Goal: Task Accomplishment & Management: Use online tool/utility

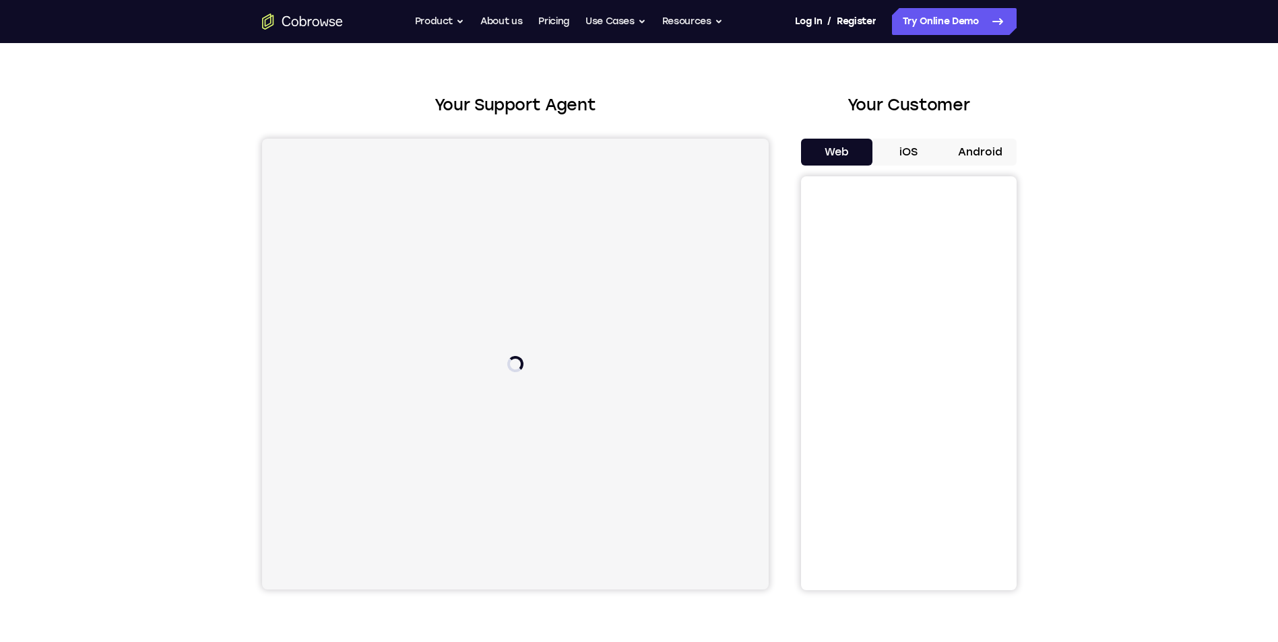
scroll to position [67, 0]
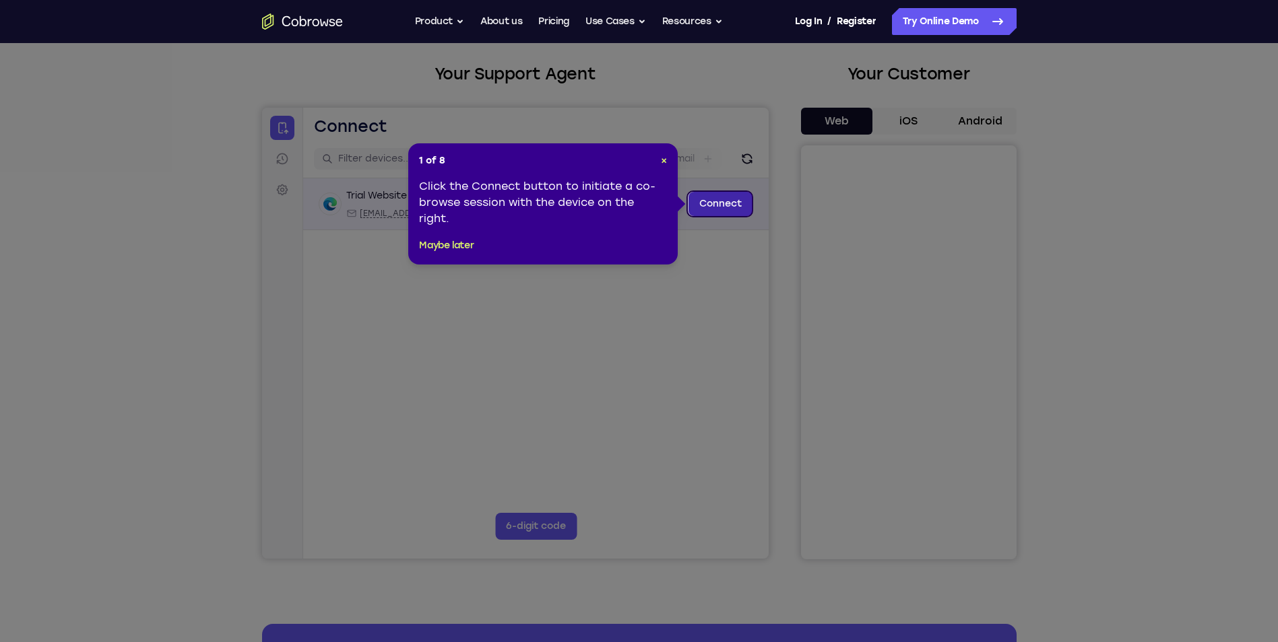
click at [726, 199] on link "Connect" at bounding box center [720, 204] width 64 height 24
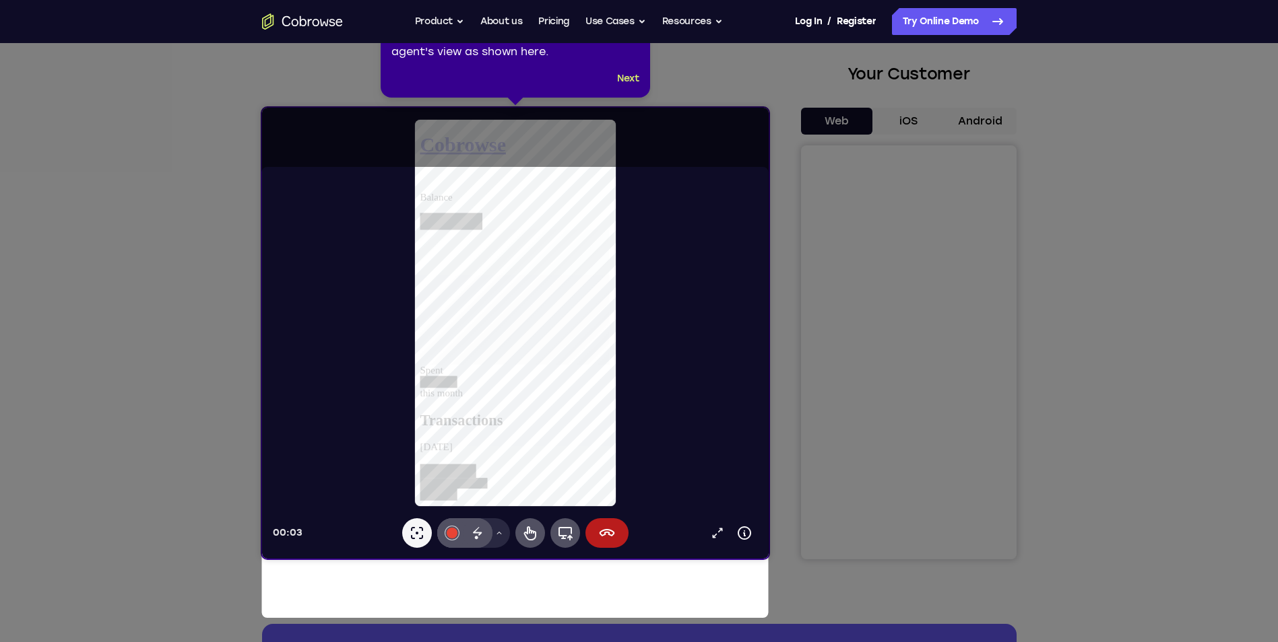
scroll to position [0, 0]
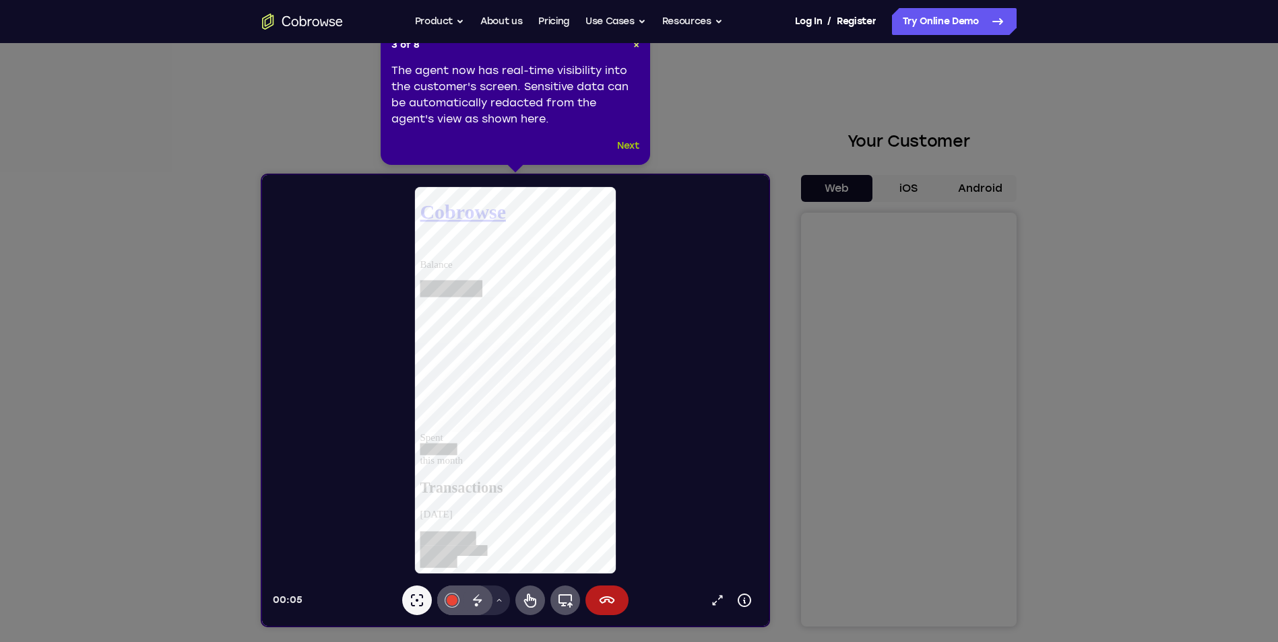
click at [630, 145] on button "Next" at bounding box center [628, 146] width 22 height 16
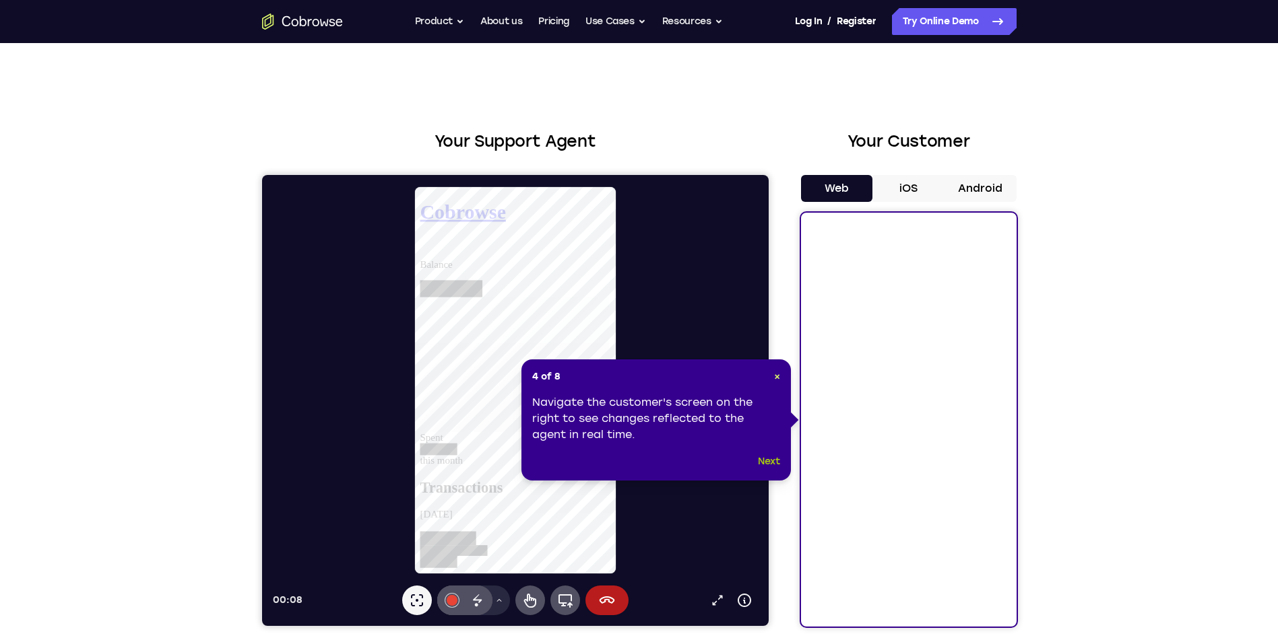
click at [774, 465] on button "Next" at bounding box center [769, 462] width 22 height 16
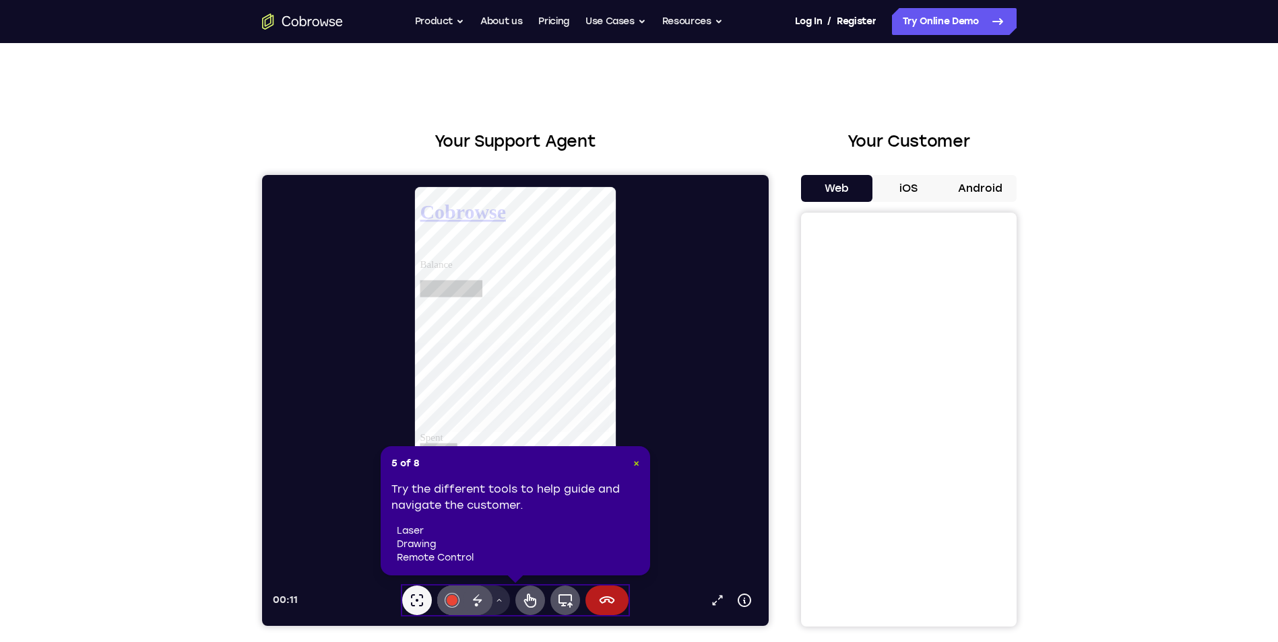
click at [635, 462] on span "×" at bounding box center [636, 463] width 6 height 11
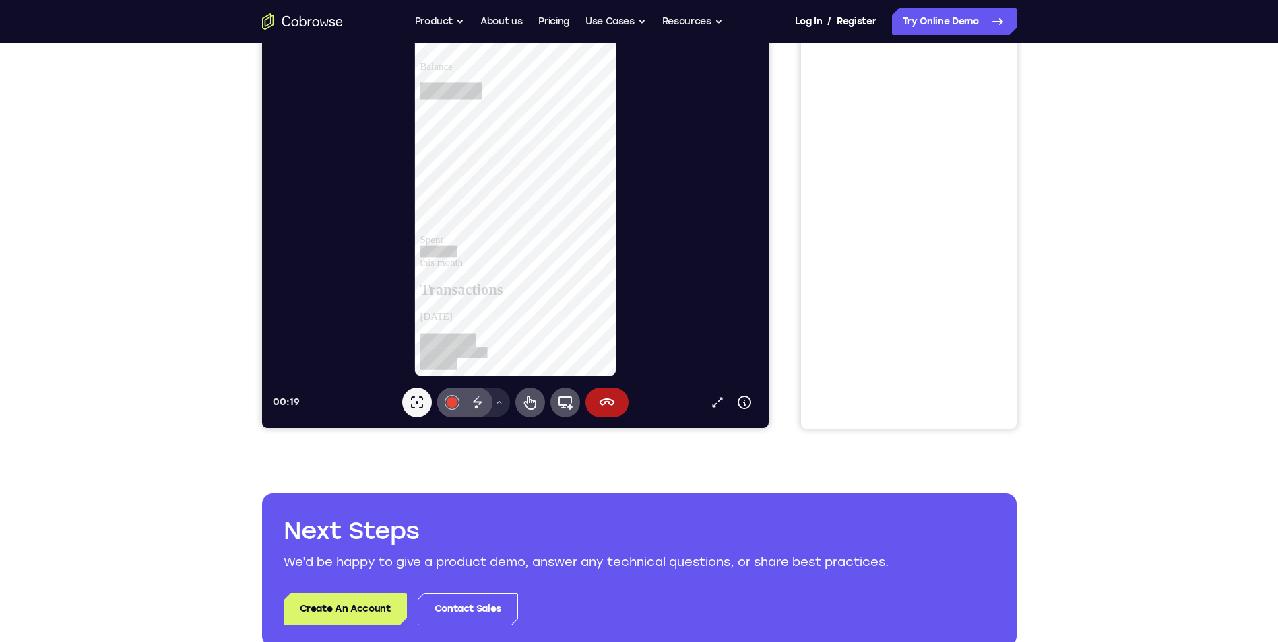
scroll to position [202, 0]
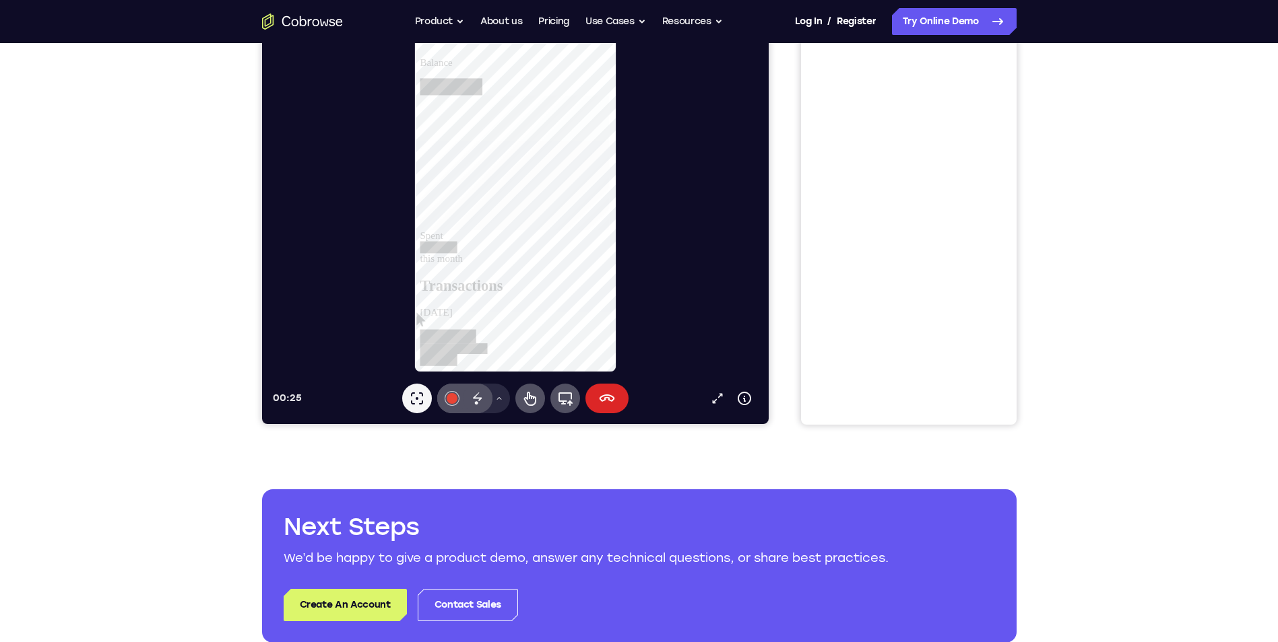
click at [608, 397] on icon at bounding box center [606, 399] width 16 height 16
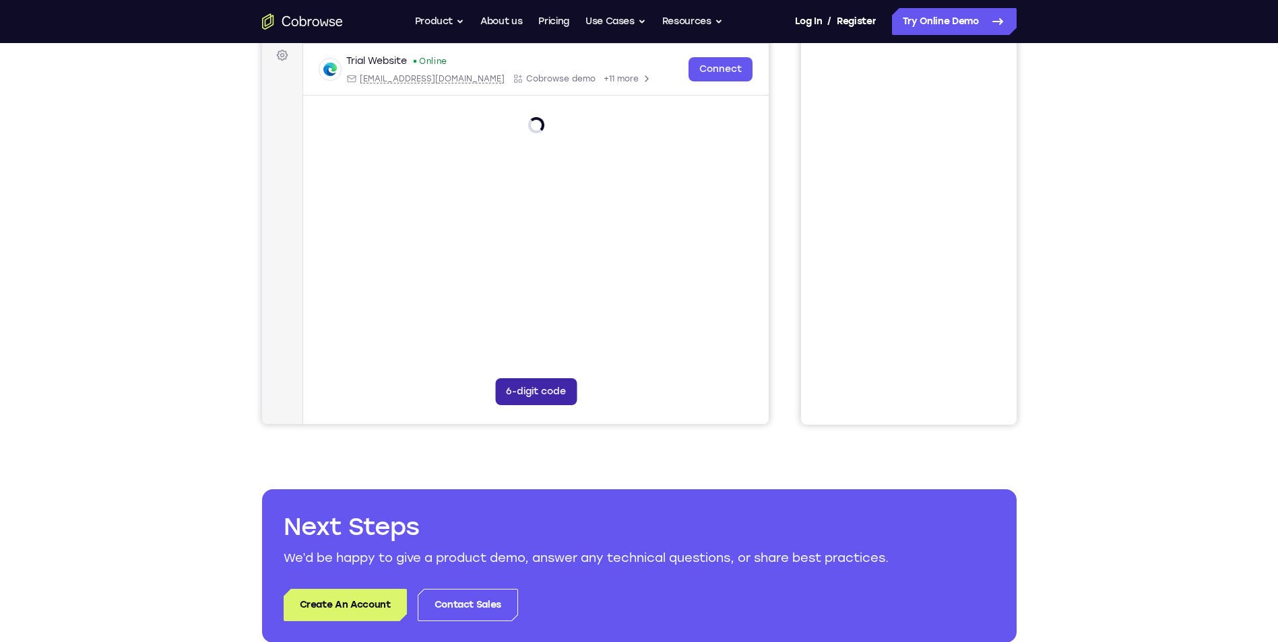
click at [513, 390] on button "6-digit code" at bounding box center [534, 391] width 81 height 27
type input "5"
type input "2"
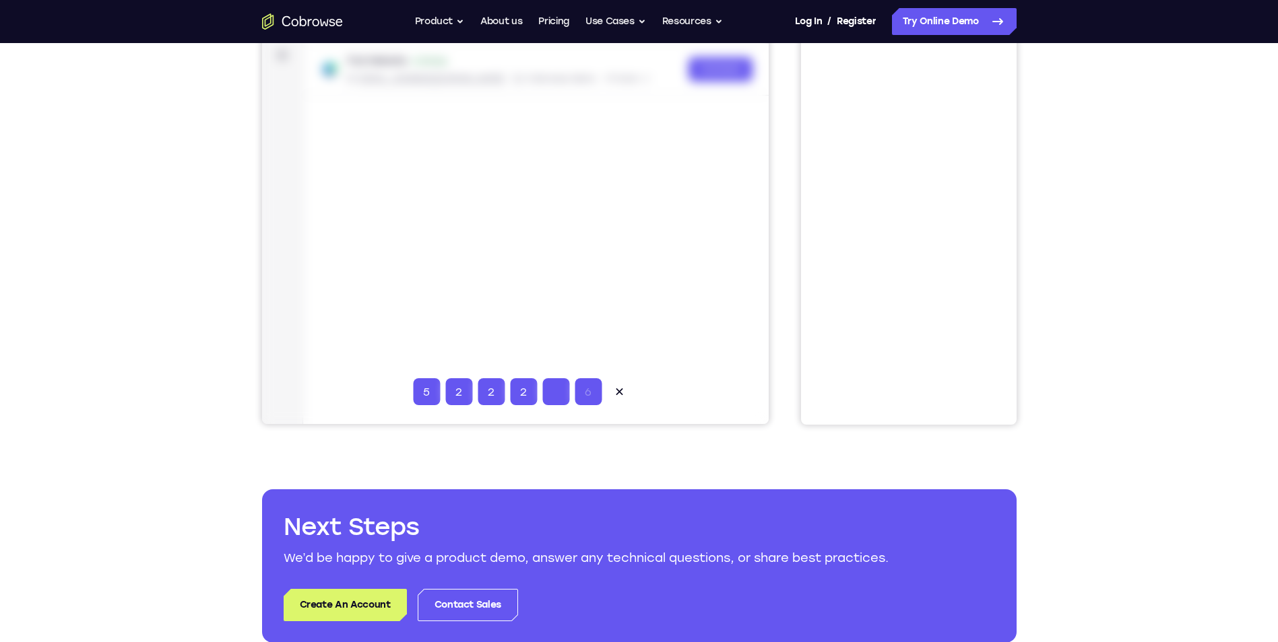
type input "2"
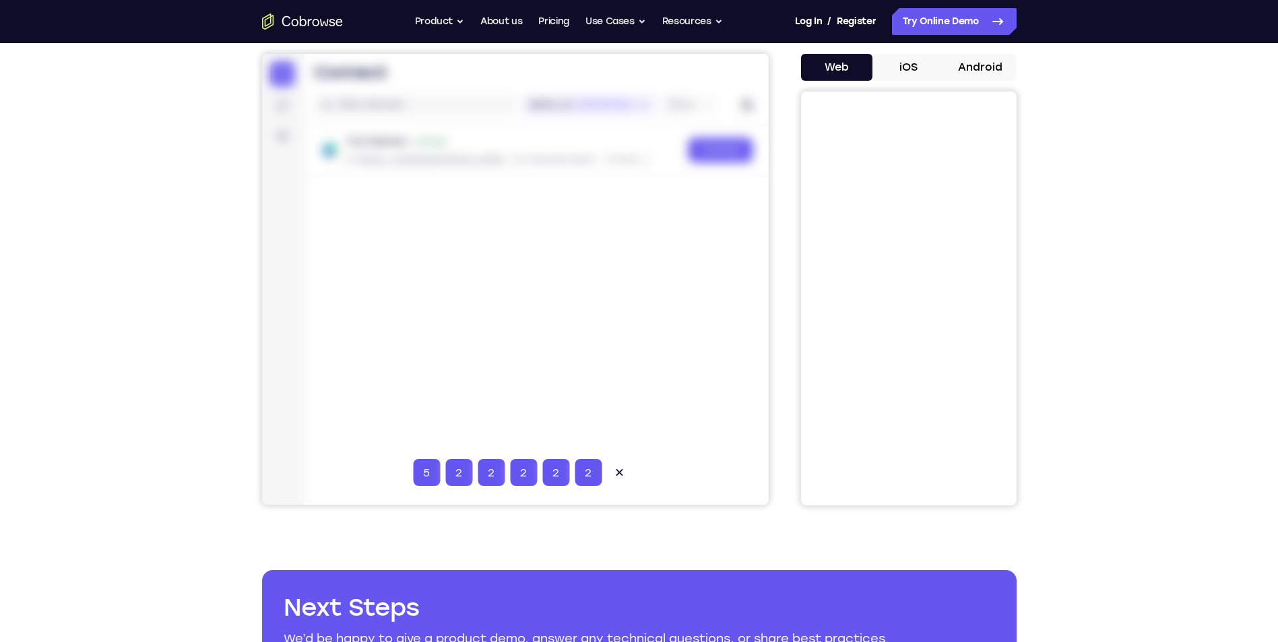
scroll to position [67, 0]
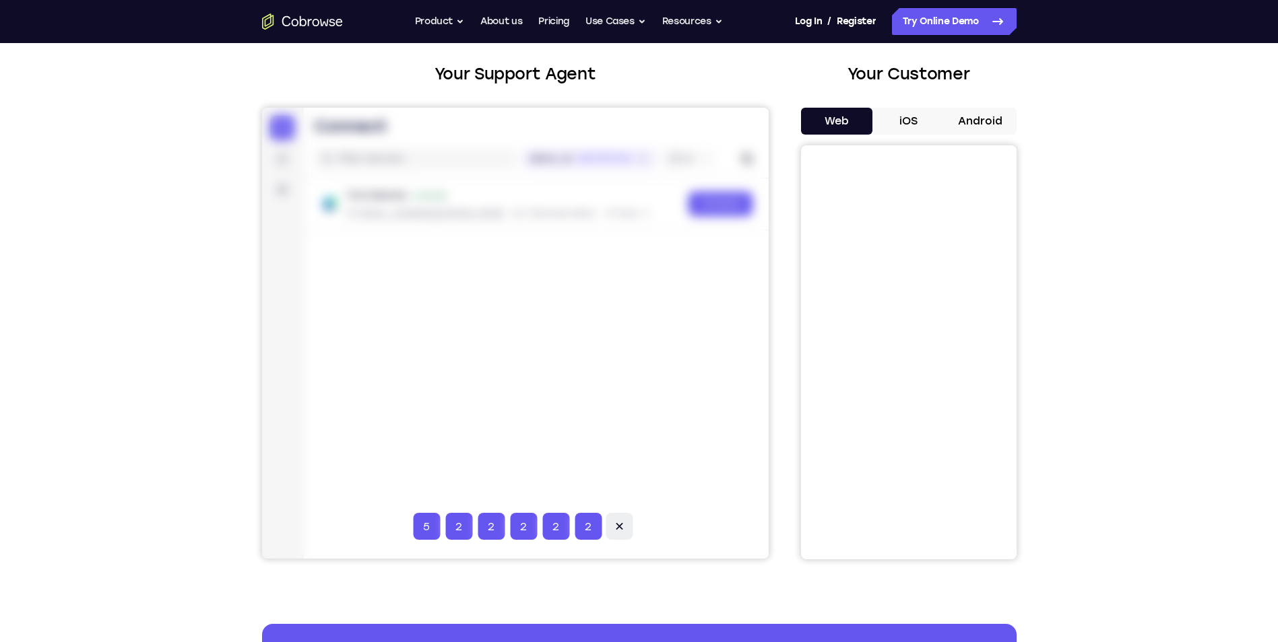
click at [616, 525] on icon at bounding box center [618, 526] width 7 height 7
click at [526, 524] on button "6-digit code" at bounding box center [534, 526] width 81 height 27
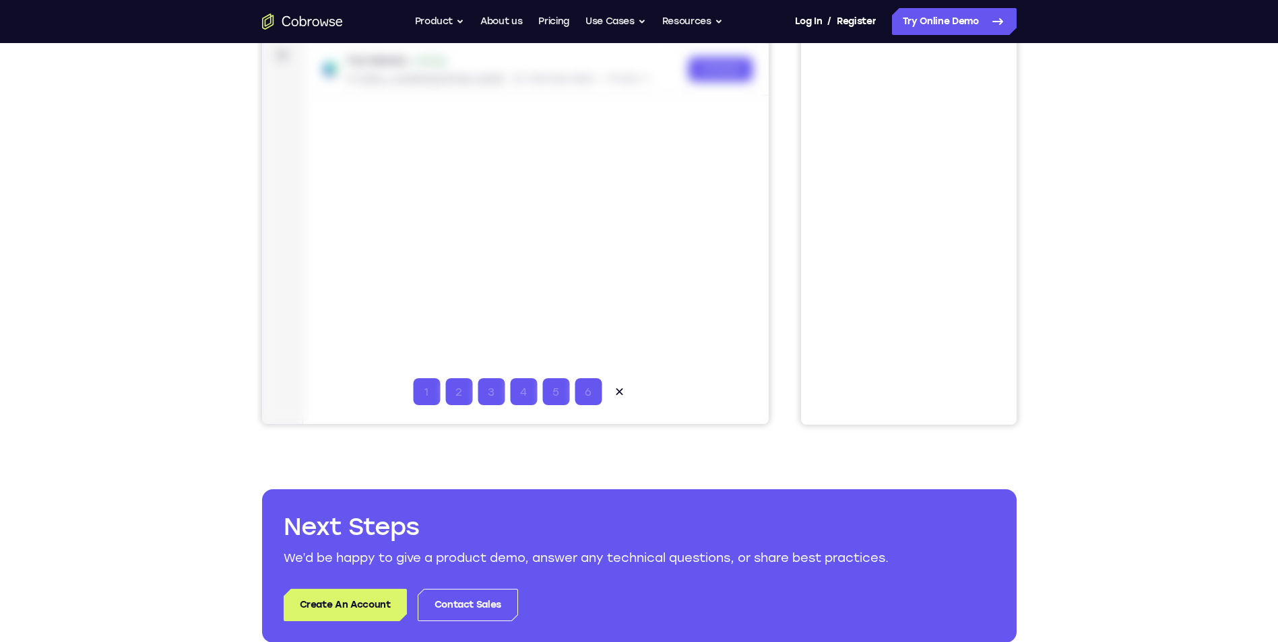
scroll to position [0, 0]
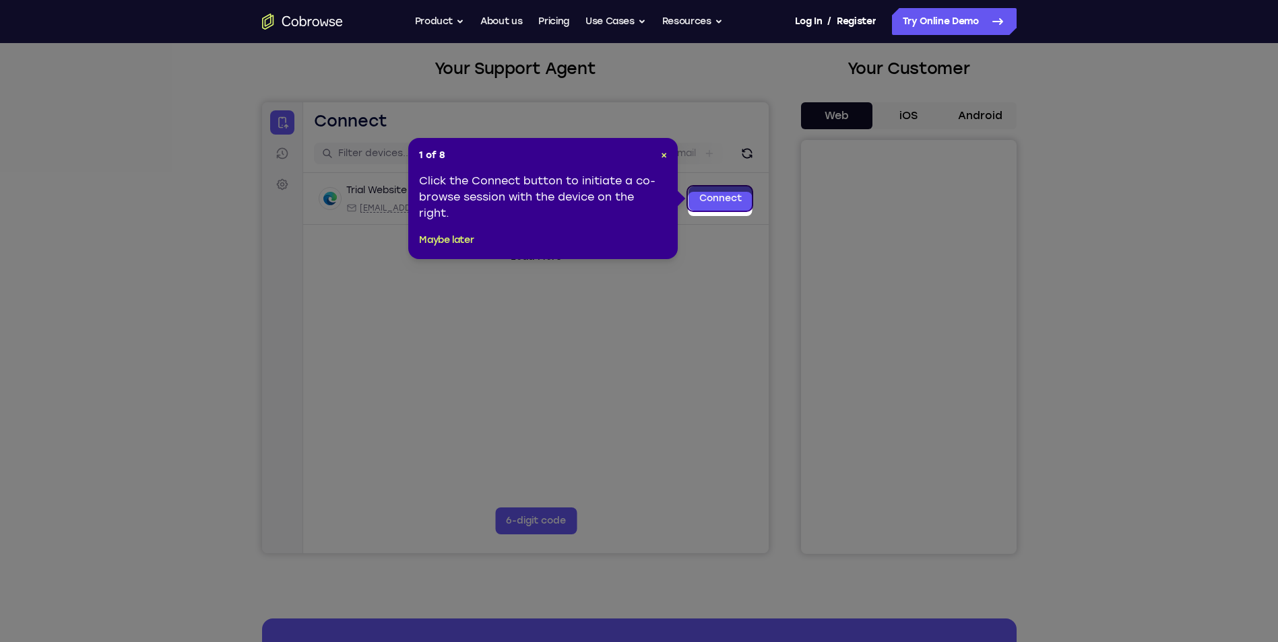
scroll to position [67, 0]
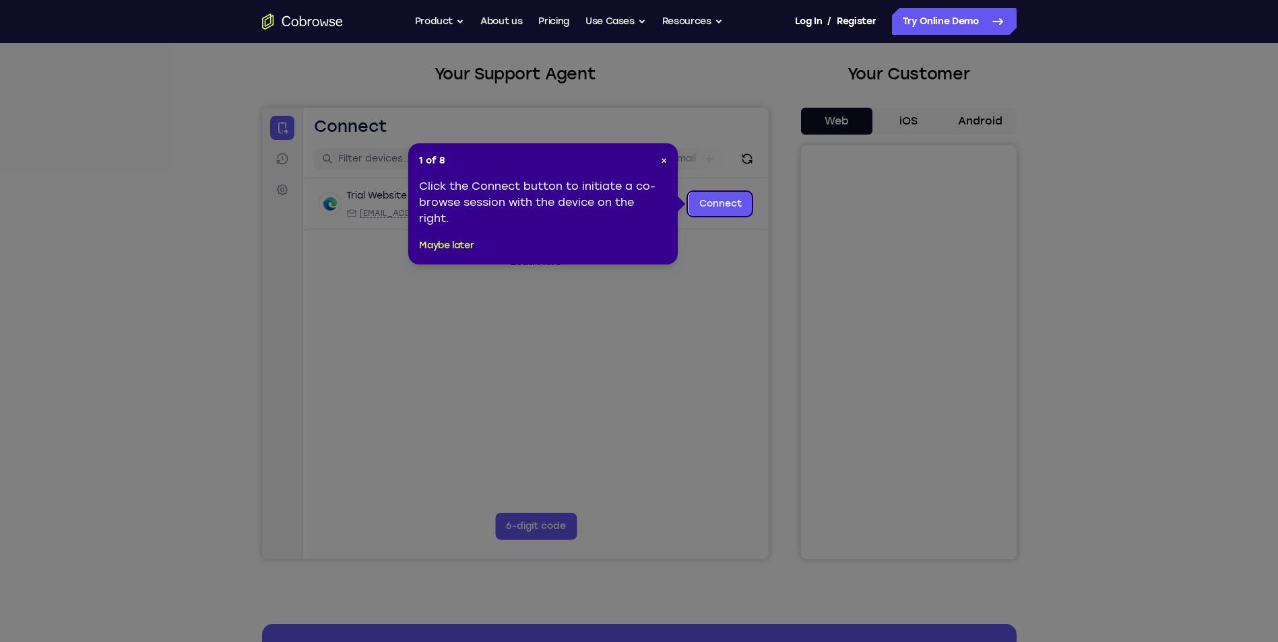
click at [533, 527] on icon at bounding box center [644, 321] width 1288 height 642
click at [529, 527] on icon at bounding box center [644, 321] width 1288 height 642
click at [662, 162] on span "×" at bounding box center [664, 160] width 6 height 11
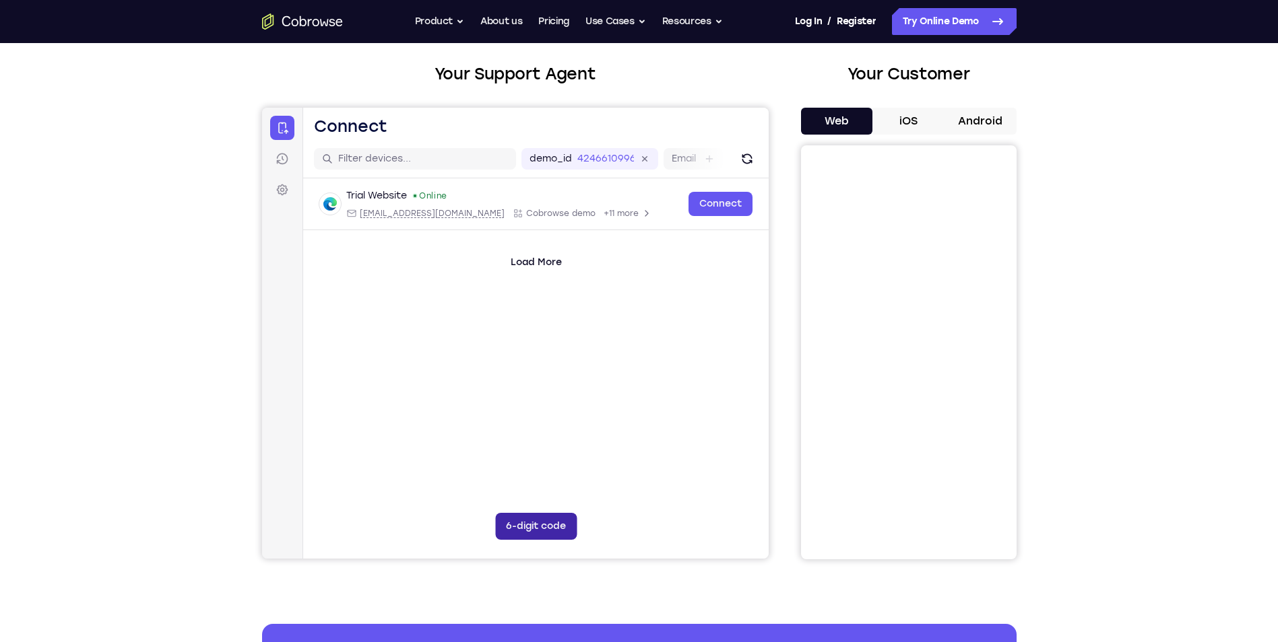
click at [549, 526] on button "6-digit code" at bounding box center [534, 526] width 81 height 27
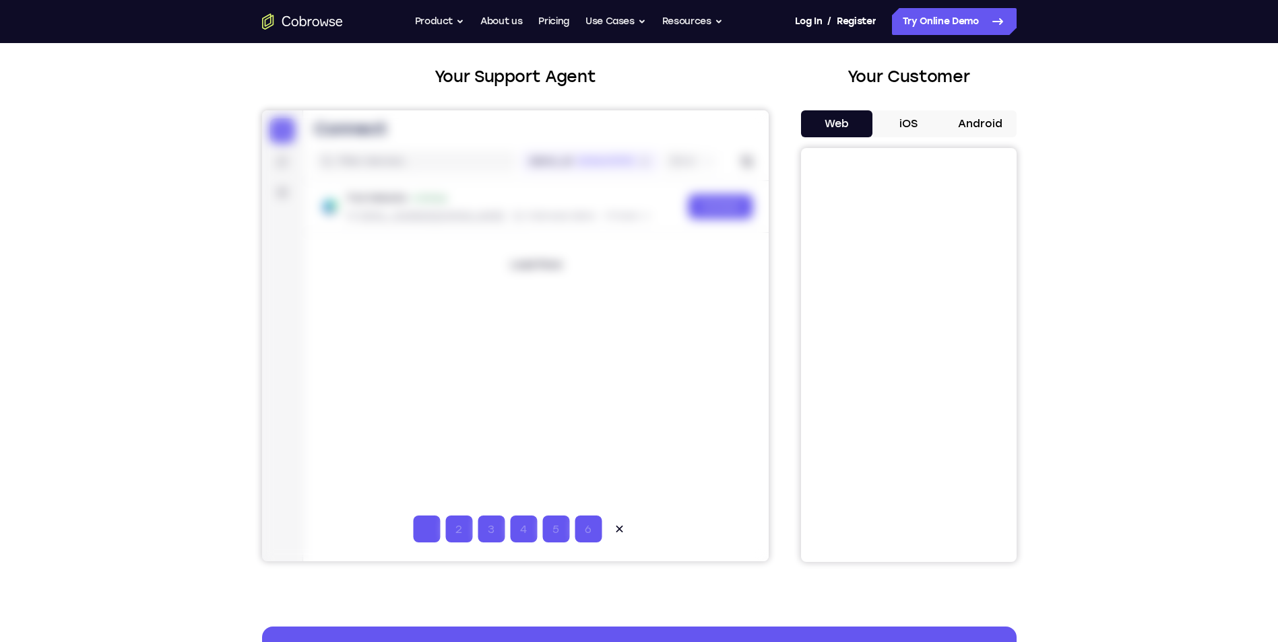
scroll to position [0, 0]
